Goal: Task Accomplishment & Management: Check status

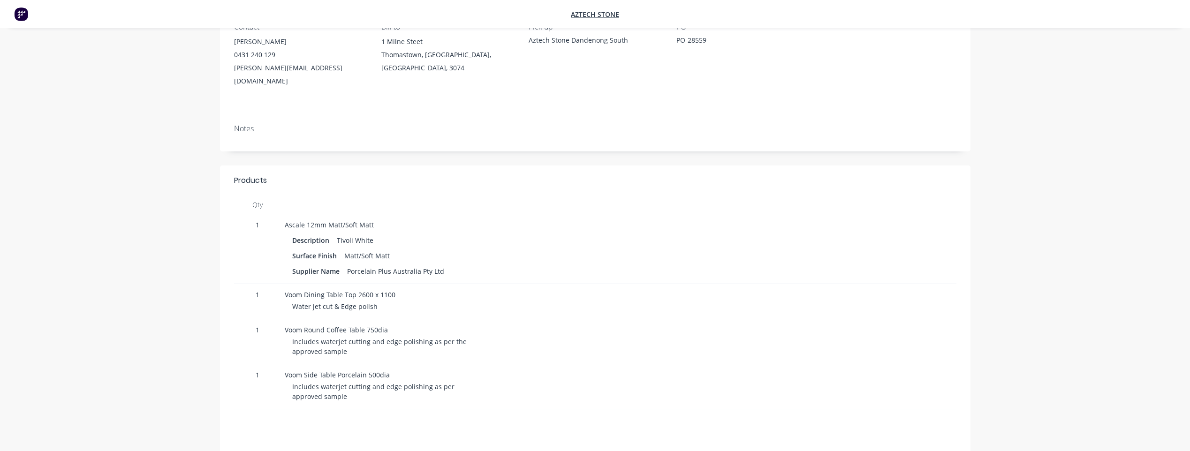
scroll to position [65, 0]
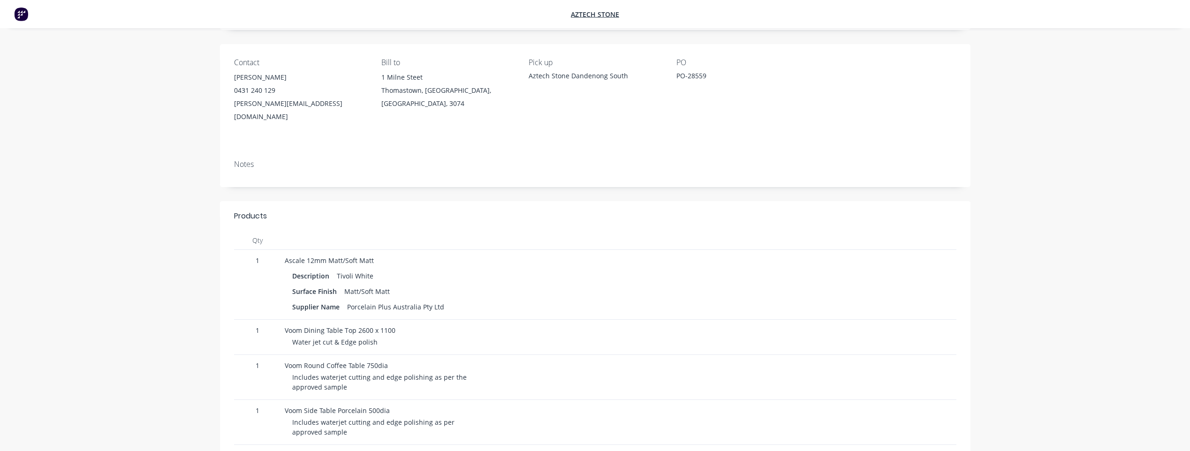
click at [694, 71] on div "PO-28559" at bounding box center [734, 77] width 117 height 13
copy div "28559"
click at [694, 75] on div "PO-28559" at bounding box center [734, 77] width 117 height 13
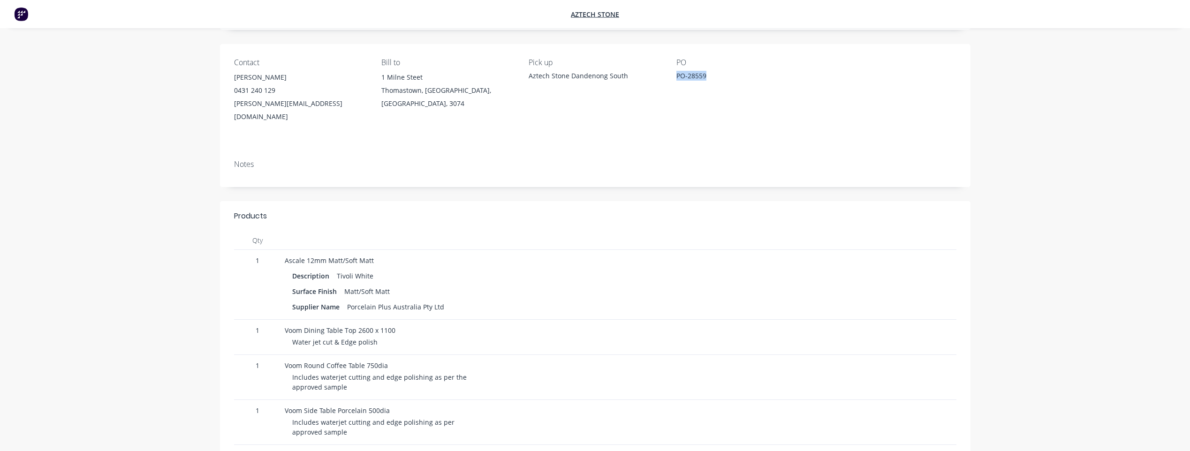
drag, startPoint x: 675, startPoint y: 69, endPoint x: 704, endPoint y: 75, distance: 29.7
click at [704, 75] on div "Contact Abdul Karim 0431 240 129 abdulkarim@madebytait.com.au Bill to 1 Milne S…" at bounding box center [595, 98] width 750 height 108
copy div "PO-28559"
drag, startPoint x: 338, startPoint y: 256, endPoint x: 370, endPoint y: 262, distance: 33.3
click at [370, 269] on div "Tivoli White" at bounding box center [355, 276] width 44 height 14
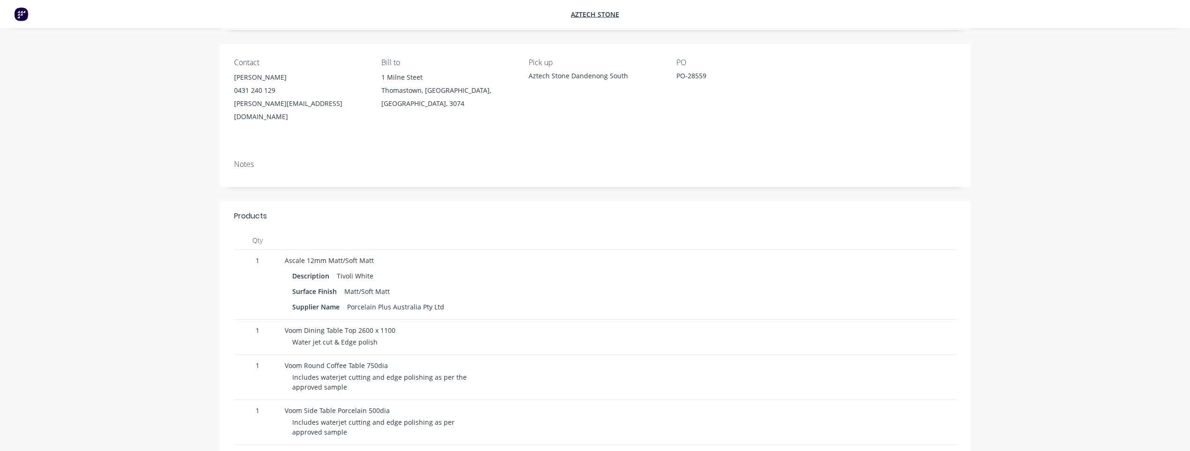
drag, startPoint x: 370, startPoint y: 262, endPoint x: 494, endPoint y: 259, distance: 123.4
click at [479, 285] on div "Surface Finish Matt/Soft Matt" at bounding box center [455, 292] width 327 height 14
click at [391, 269] on div "Description Tivoli White" at bounding box center [455, 276] width 327 height 14
drag, startPoint x: 338, startPoint y: 257, endPoint x: 372, endPoint y: 262, distance: 34.6
click at [372, 269] on div "Tivoli White" at bounding box center [355, 276] width 44 height 14
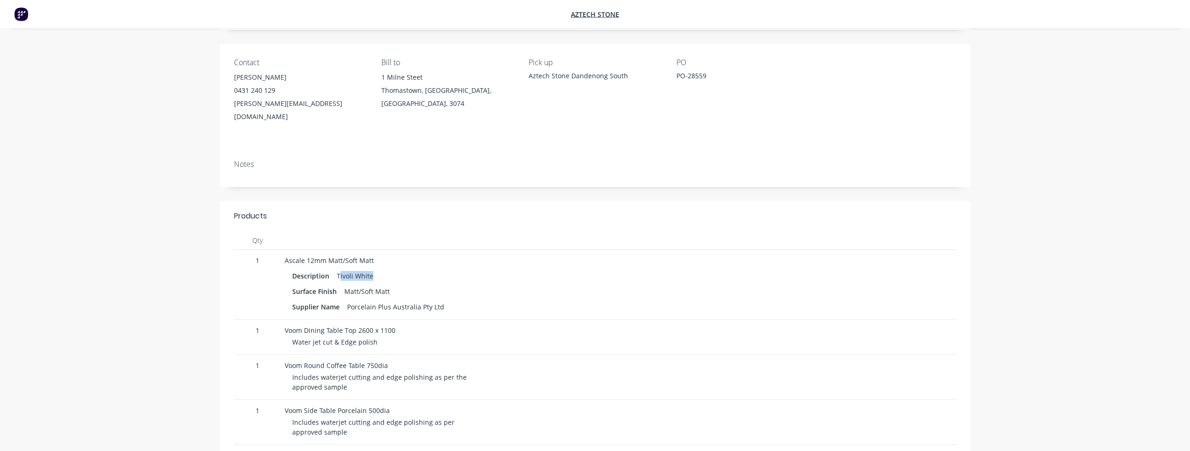
copy div "ivoli White"
click at [428, 420] on div "Voom Side Table Porcelain 500dia Includes waterjet cutting and edge polishing a…" at bounding box center [455, 422] width 349 height 45
